Goal: Task Accomplishment & Management: Use online tool/utility

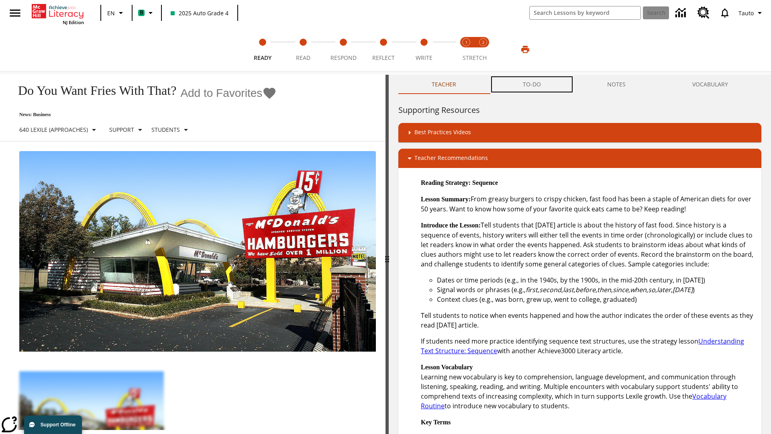
click at [532, 84] on button "TO-DO" at bounding box center [532, 84] width 85 height 19
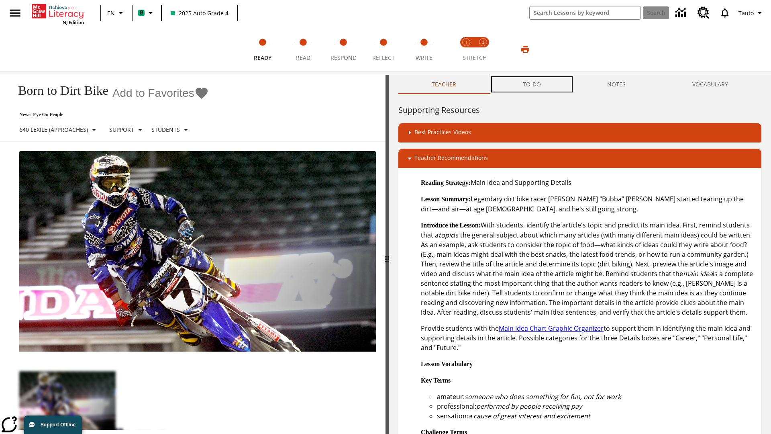
click at [532, 84] on button "TO-DO" at bounding box center [532, 84] width 85 height 19
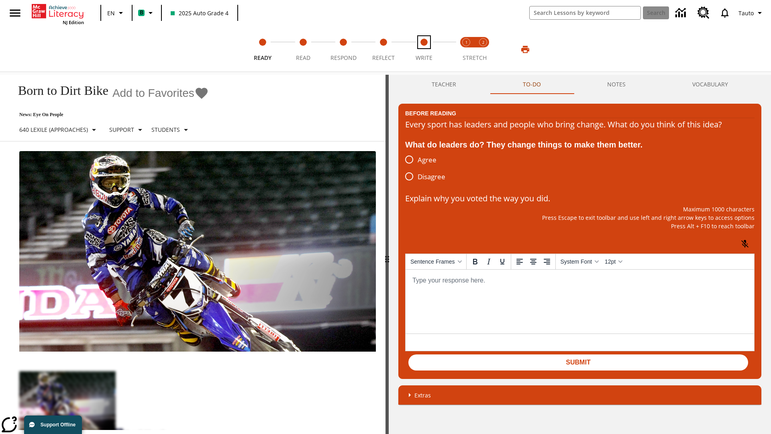
click at [424, 49] on span "Write" at bounding box center [424, 54] width 17 height 14
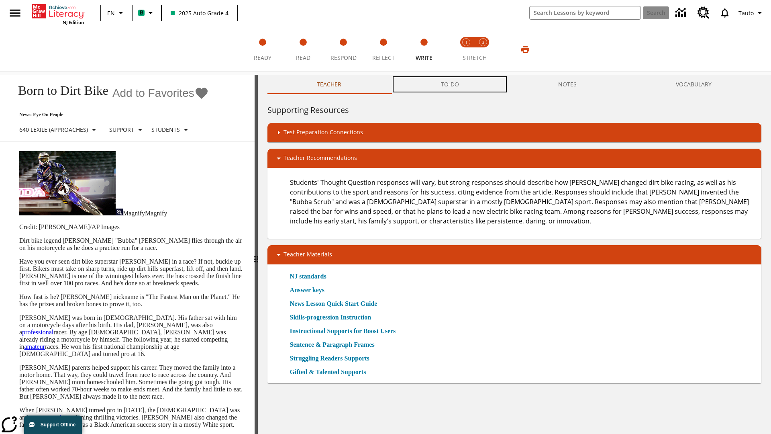
scroll to position [0, 0]
click at [450, 84] on button "TO-DO" at bounding box center [449, 84] width 117 height 19
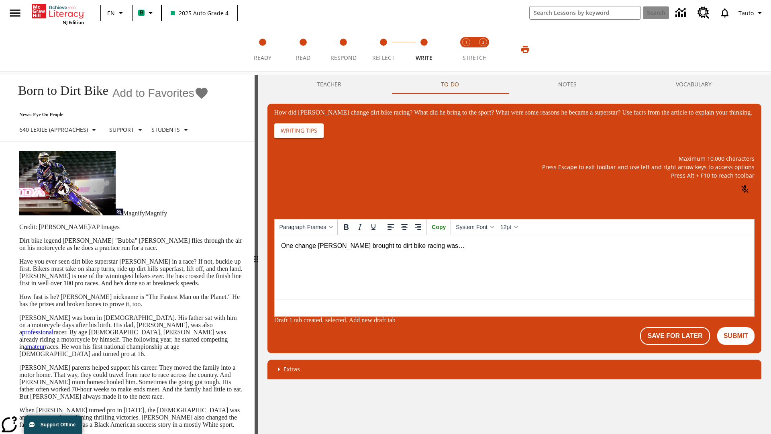
scroll to position [0, 0]
click at [677, 337] on button "Save For Later" at bounding box center [675, 336] width 70 height 18
